Goal: Find specific page/section: Find specific page/section

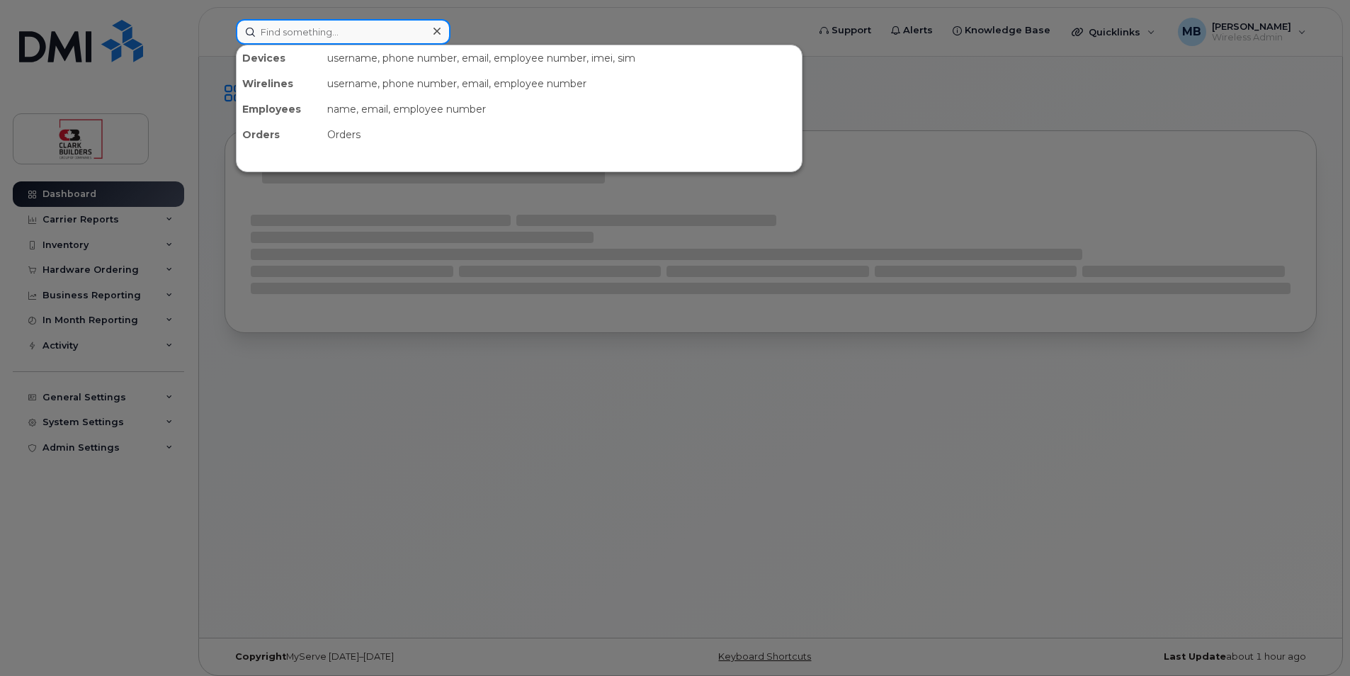
click at [312, 35] on input at bounding box center [343, 31] width 215 height 25
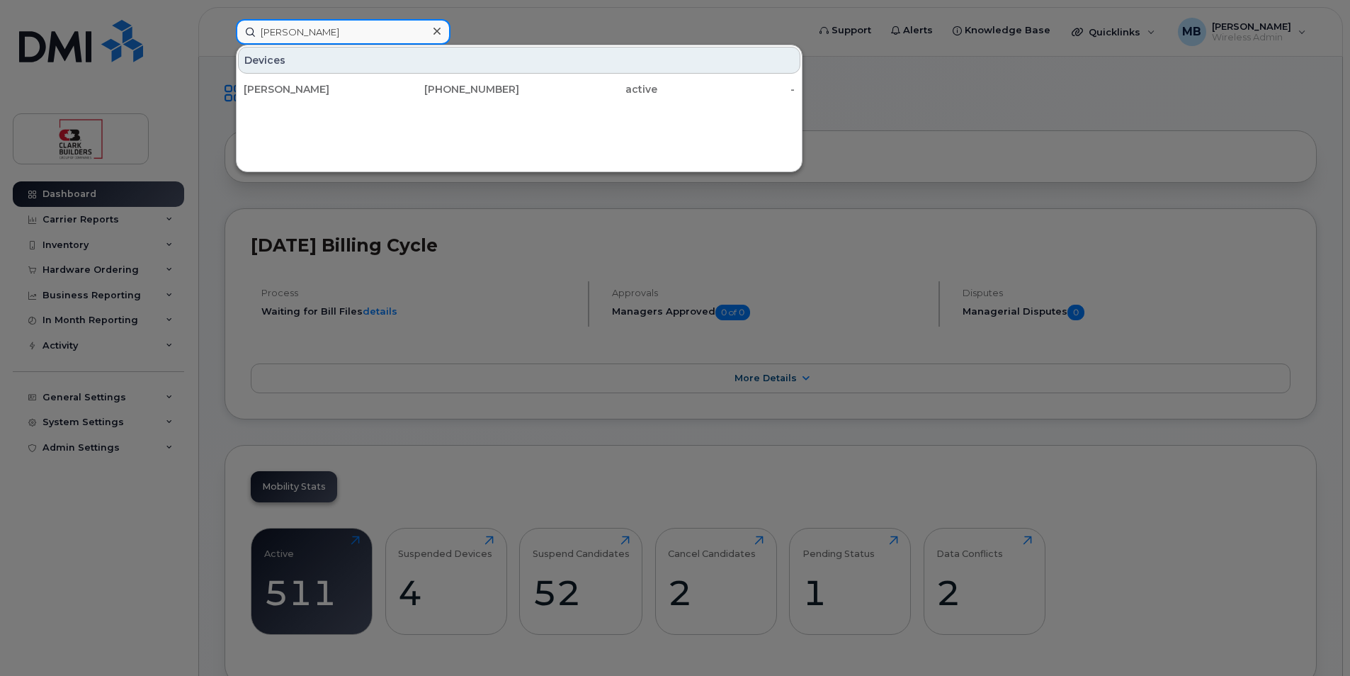
type input "[PERSON_NAME]"
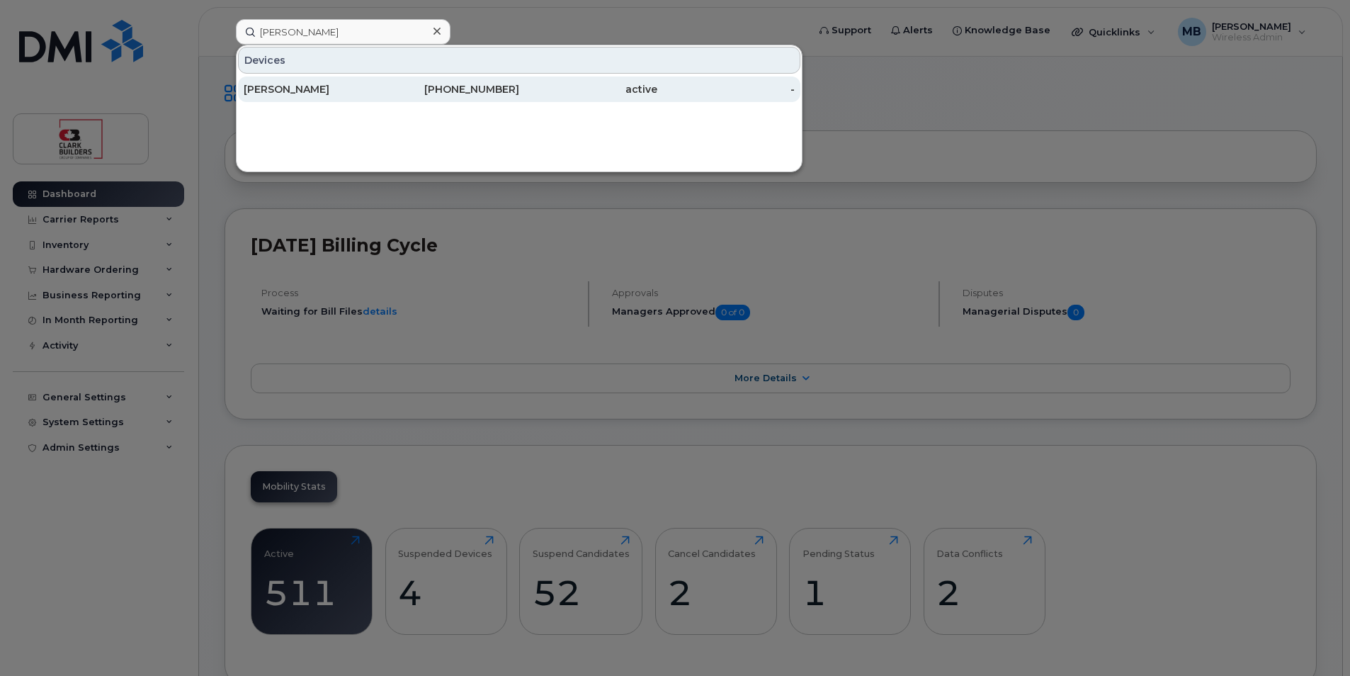
click at [544, 89] on div "active" at bounding box center [588, 89] width 138 height 14
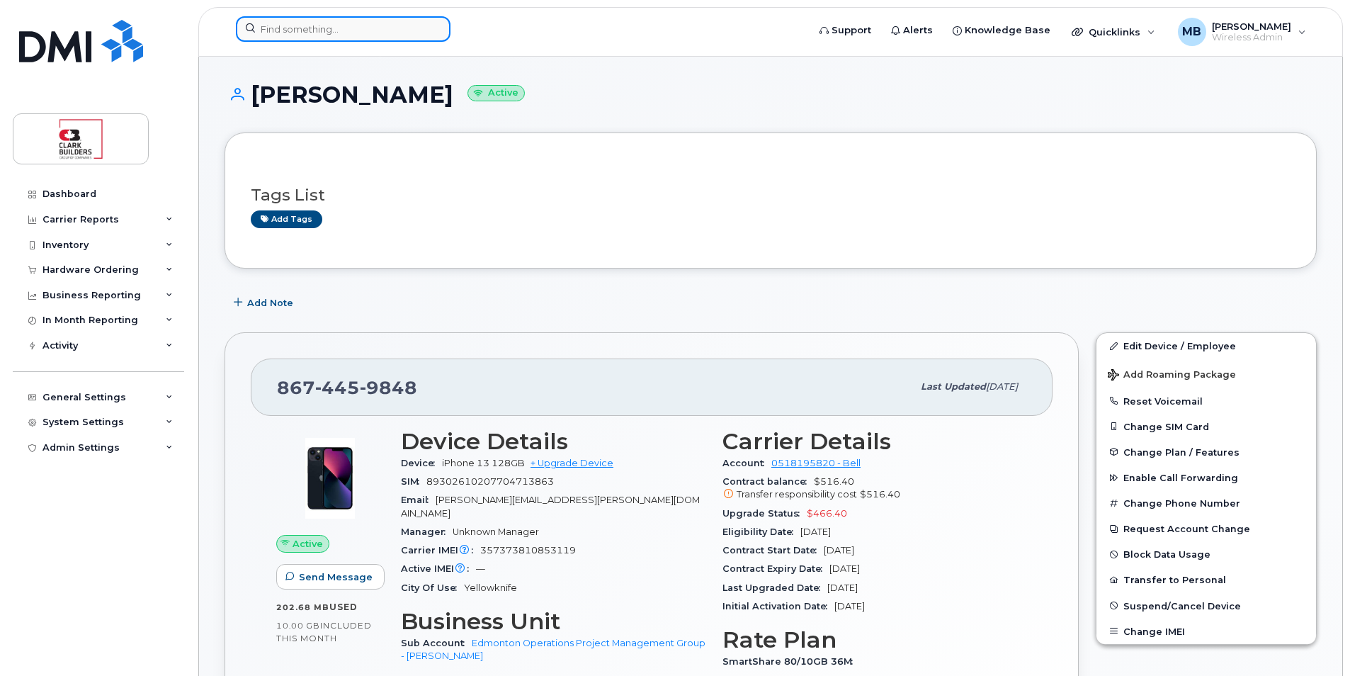
click at [324, 28] on input at bounding box center [343, 28] width 215 height 25
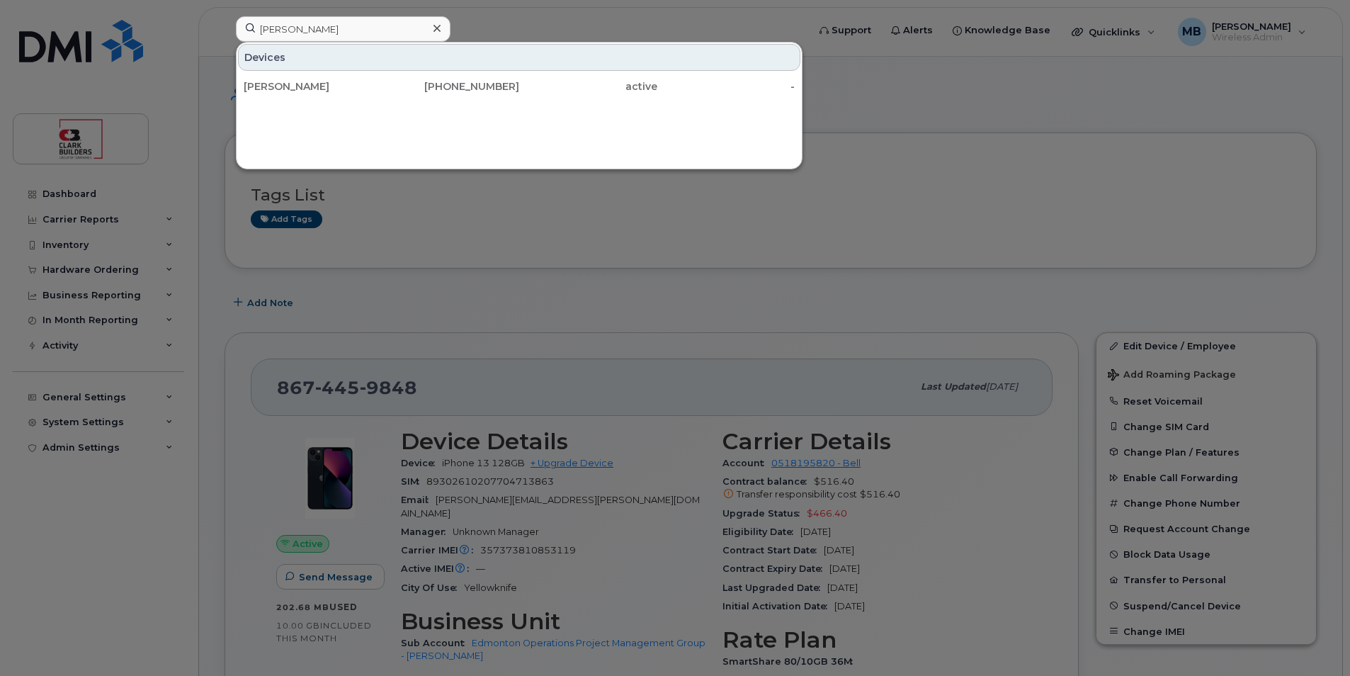
click at [509, 11] on div at bounding box center [675, 338] width 1350 height 676
click at [324, 21] on input "Angie" at bounding box center [343, 28] width 215 height 25
type input "A"
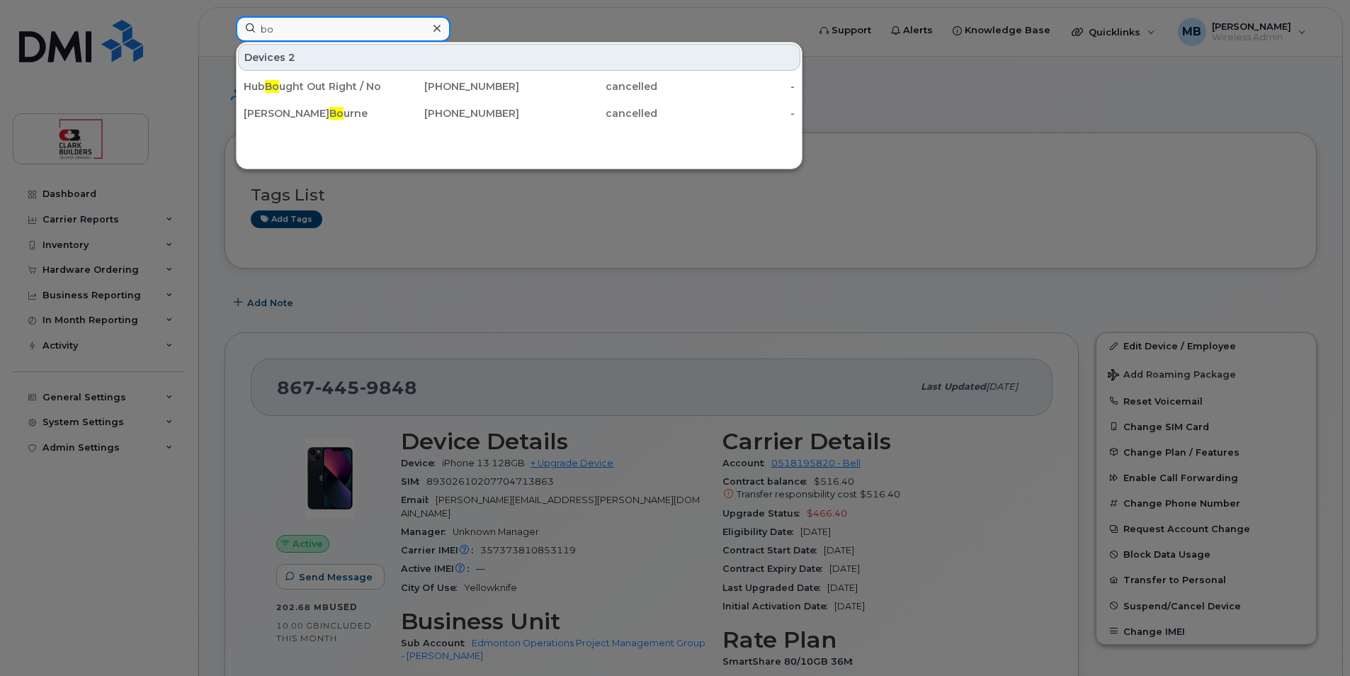
type input "b"
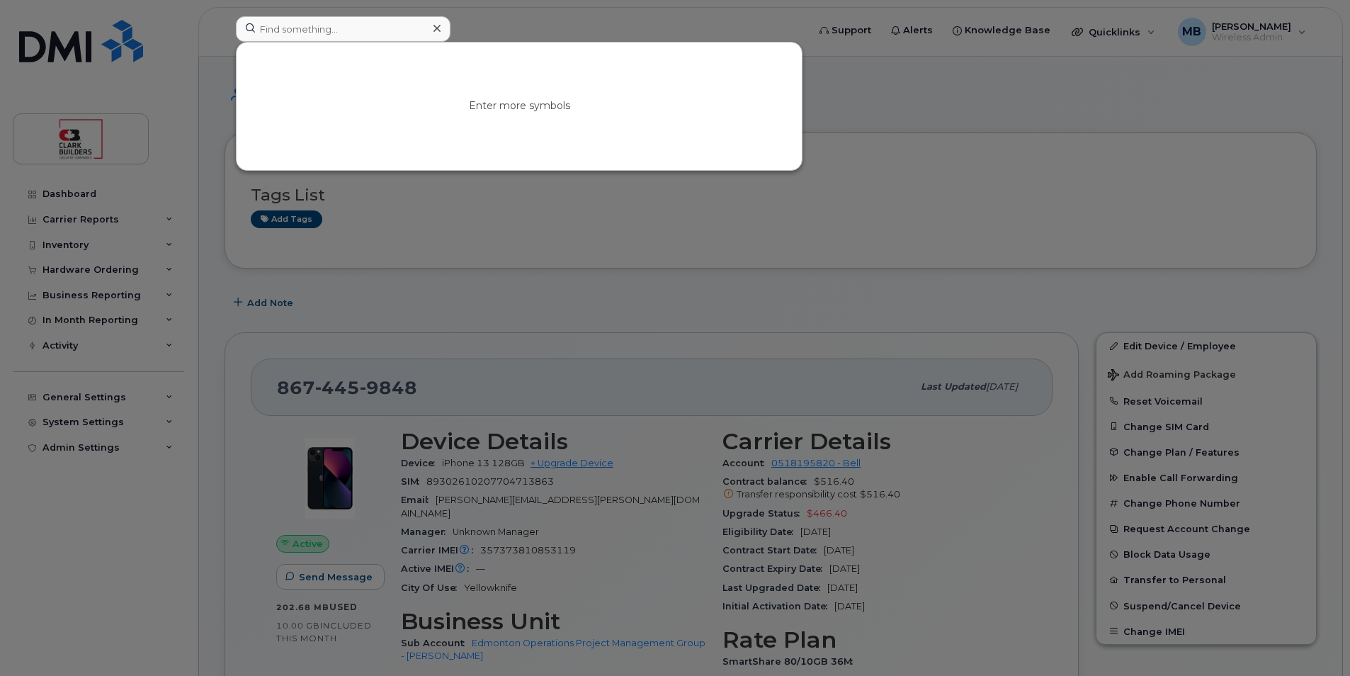
click at [561, 22] on div at bounding box center [675, 338] width 1350 height 676
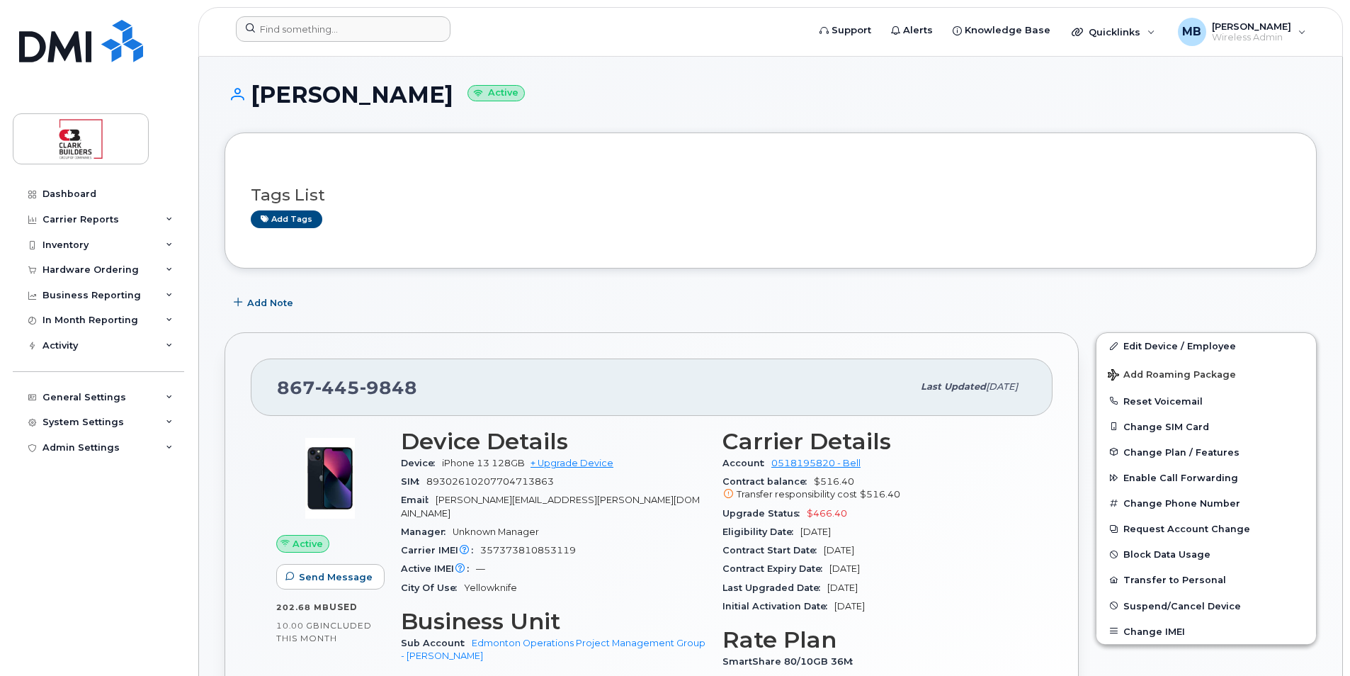
click at [314, 16] on header "Support Alerts Knowledge Base Quicklinks Suspend / Cancel Device Change SIM Car…" at bounding box center [770, 32] width 1145 height 50
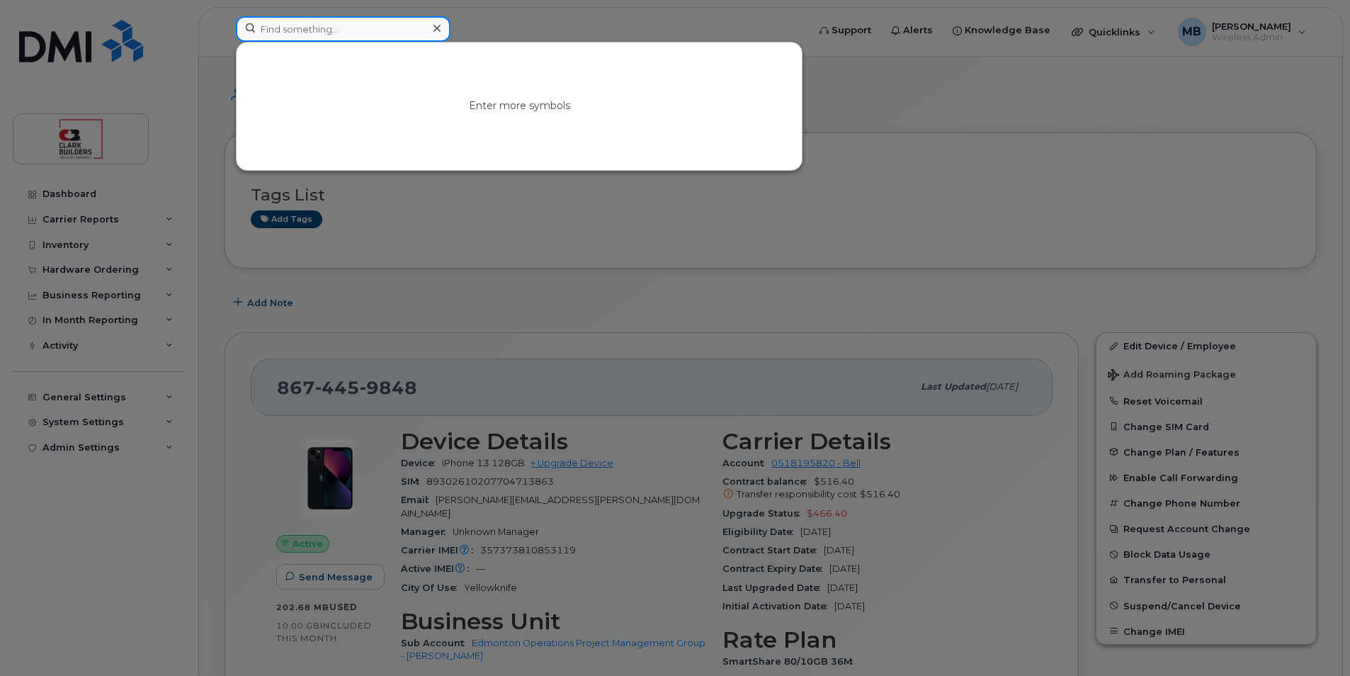
click at [316, 25] on input at bounding box center [343, 28] width 215 height 25
paste input "Bonheur"
type input "Bonheur"
click at [526, 16] on div at bounding box center [675, 338] width 1350 height 676
